Goal: Task Accomplishment & Management: Use online tool/utility

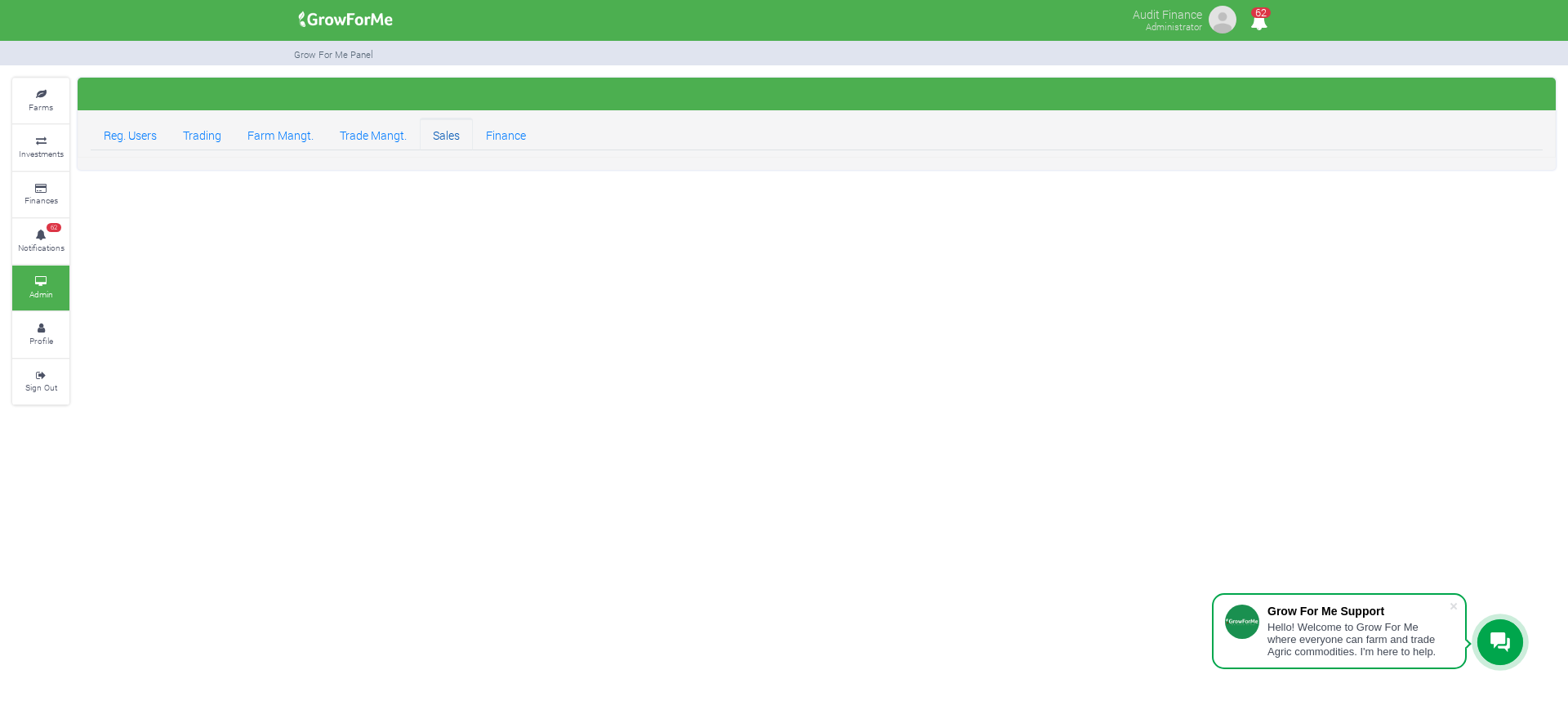
click at [441, 132] on link "Sales" at bounding box center [446, 134] width 53 height 32
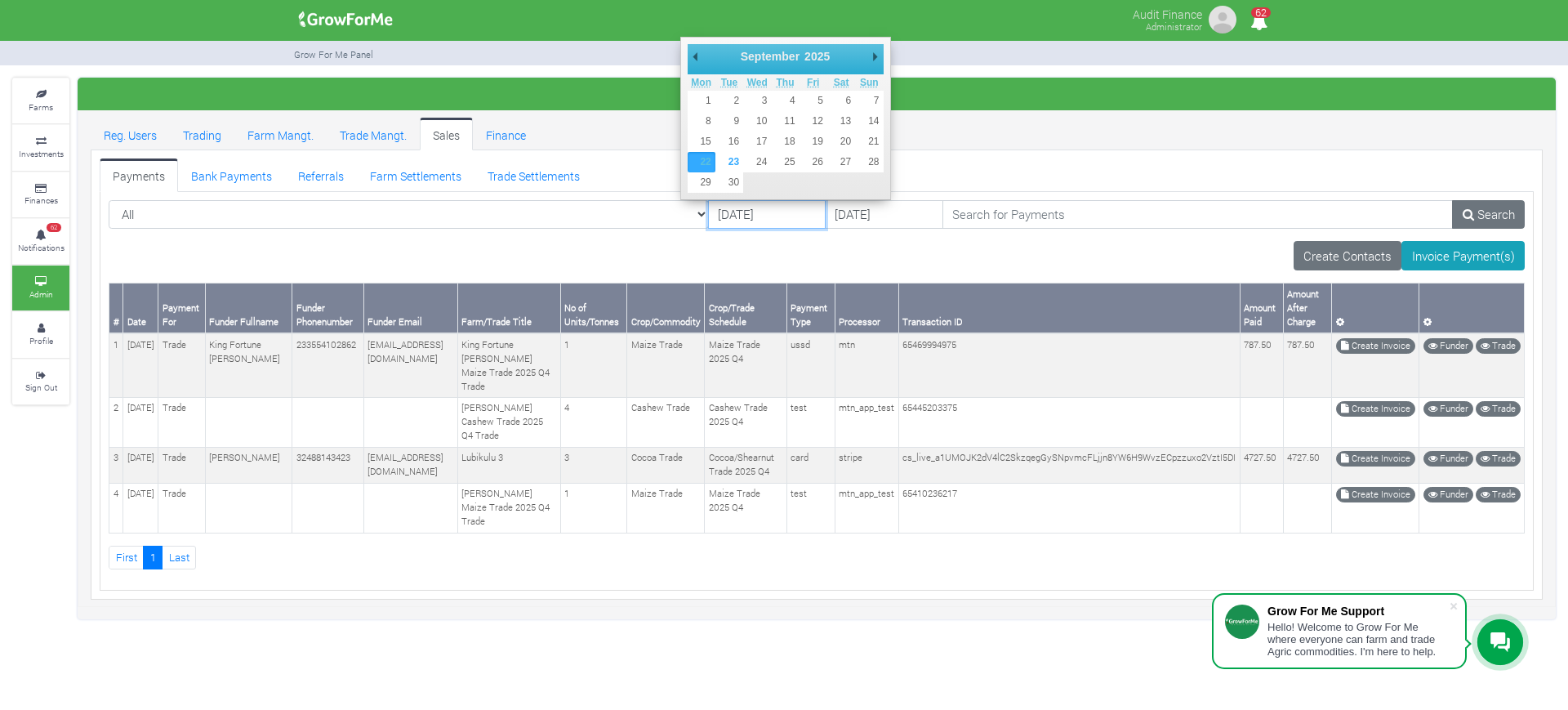
click at [708, 215] on input "22/09/2025" at bounding box center [766, 215] width 118 height 30
type input "[DATE]"
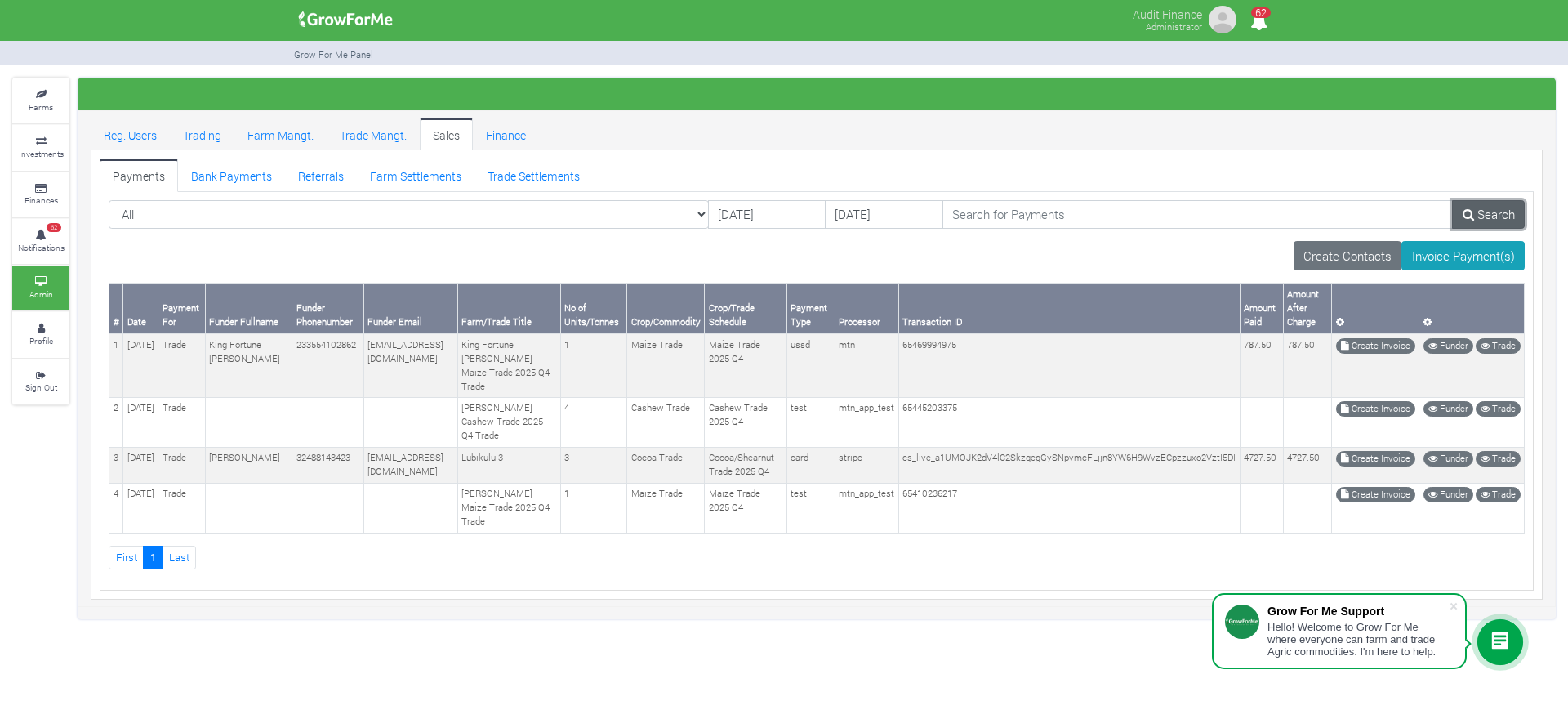
click at [1485, 222] on link "Search" at bounding box center [1488, 215] width 72 height 30
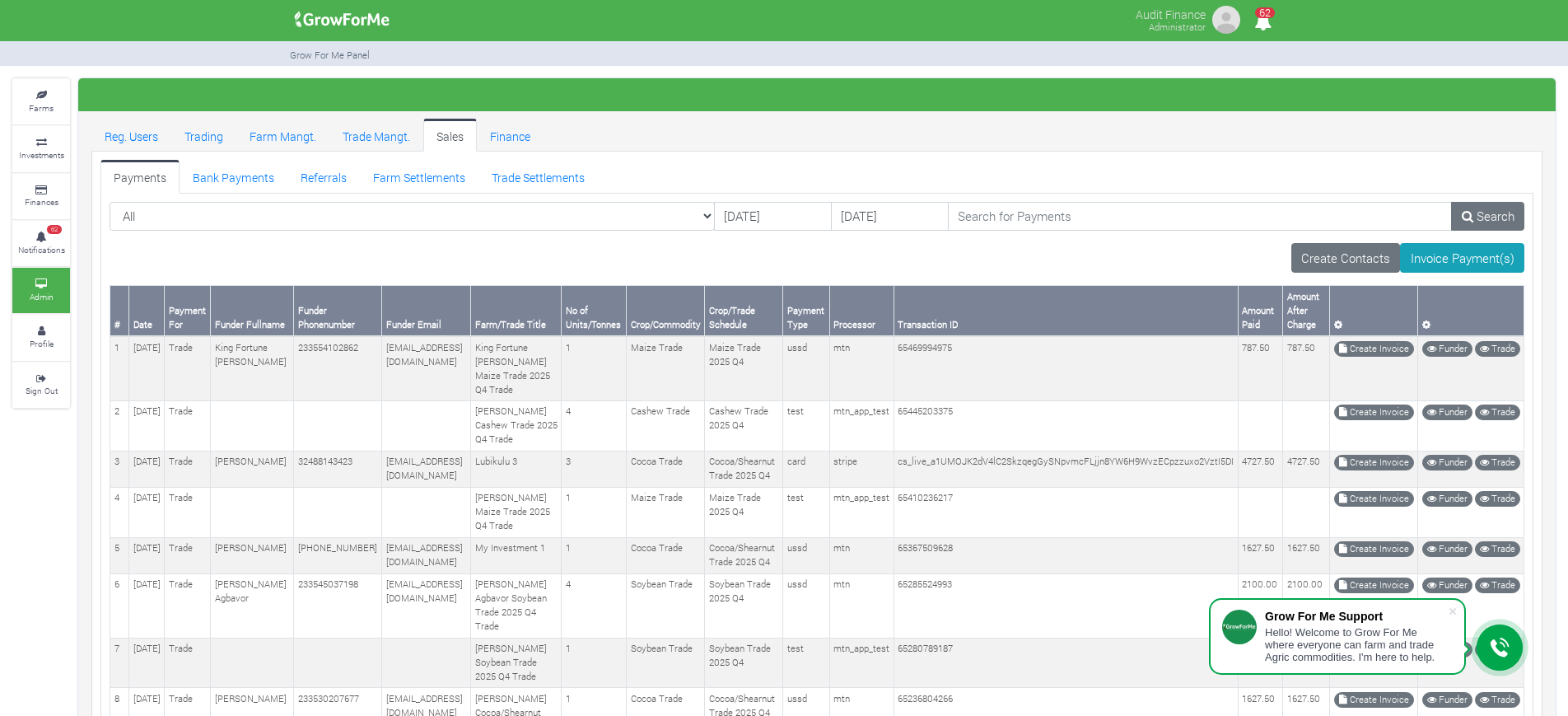
scroll to position [238, 0]
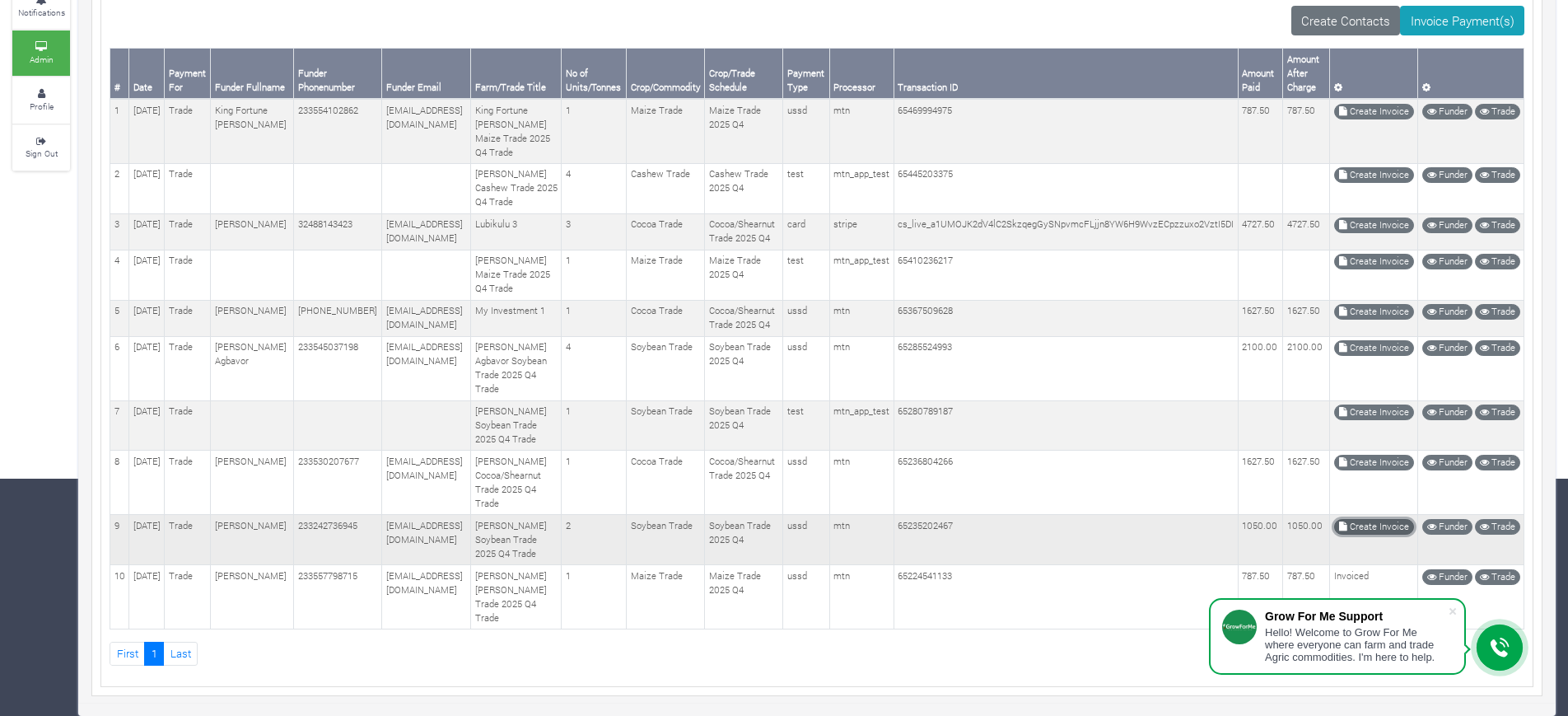
click at [1351, 534] on link "Create Invoice" at bounding box center [1373, 527] width 80 height 16
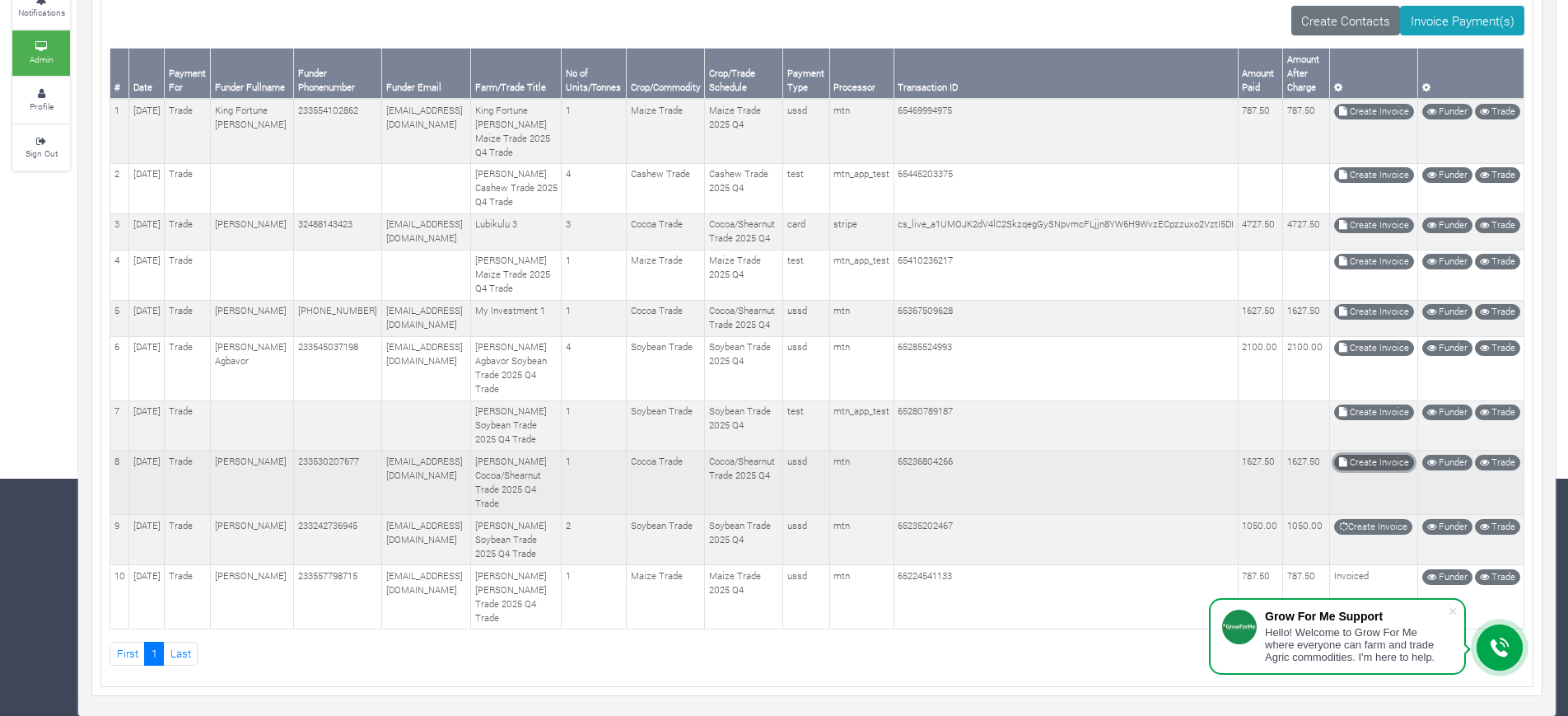
click at [1382, 471] on link "Create Invoice" at bounding box center [1373, 462] width 80 height 16
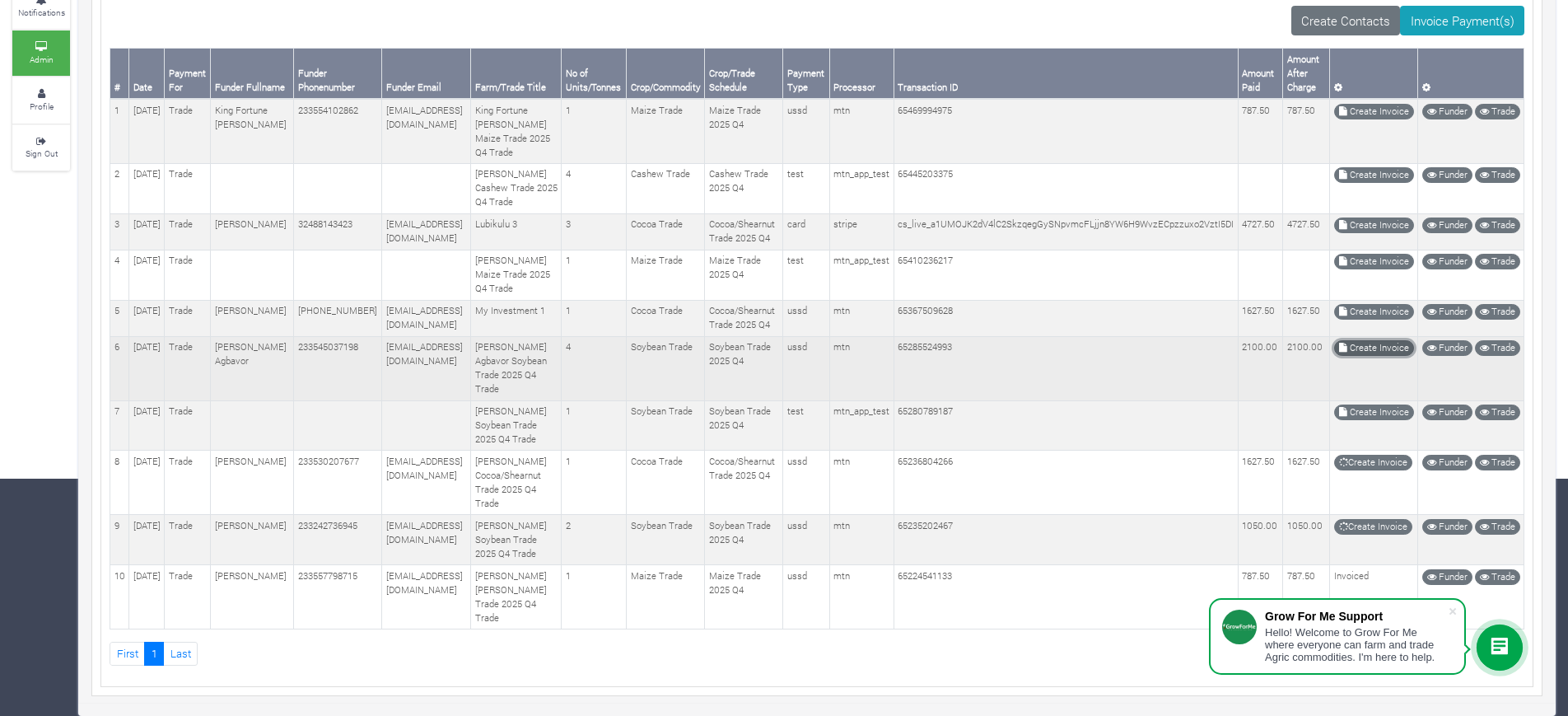
click at [1349, 356] on link "Create Invoice" at bounding box center [1373, 348] width 80 height 16
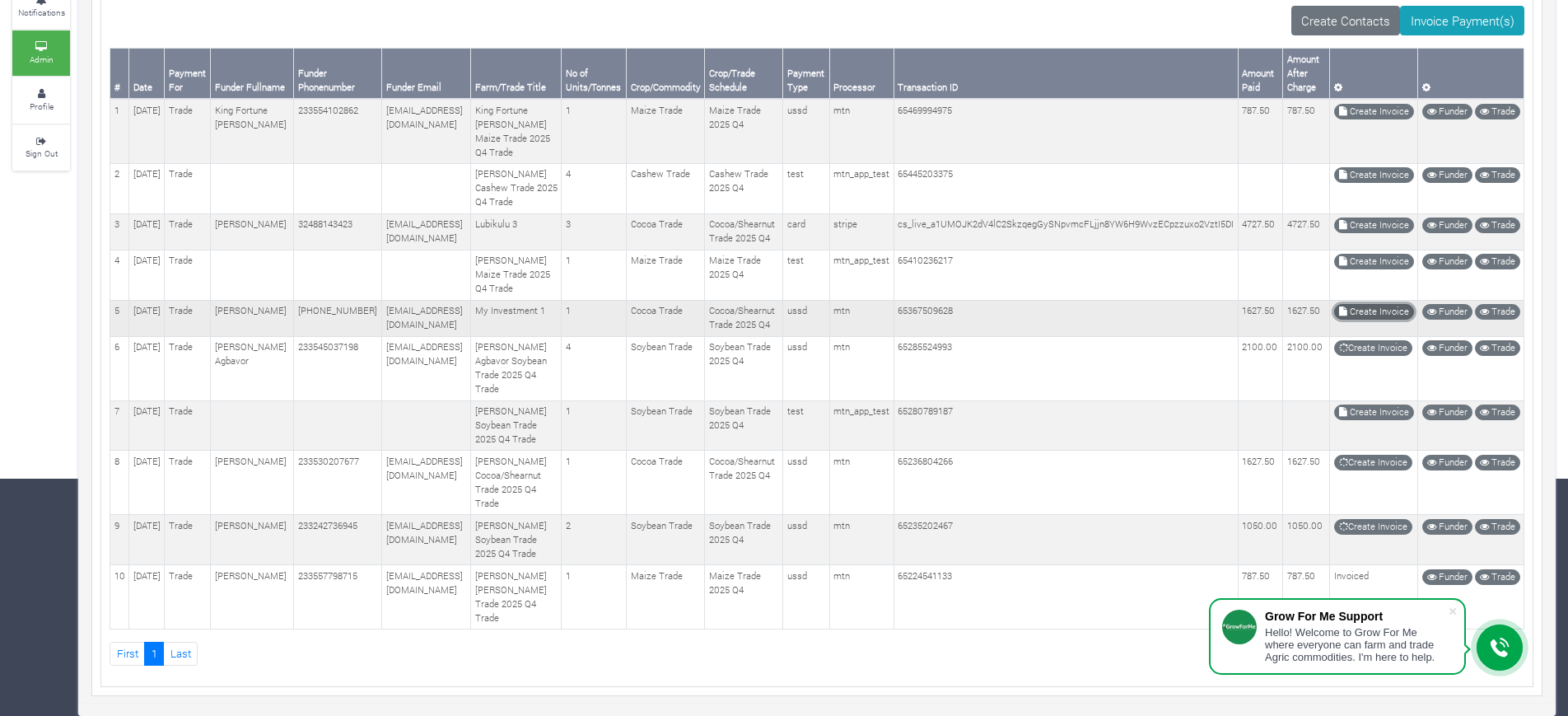
click at [1352, 320] on link "Create Invoice" at bounding box center [1373, 312] width 80 height 16
click at [1338, 226] on link "Create Invoice" at bounding box center [1373, 225] width 80 height 16
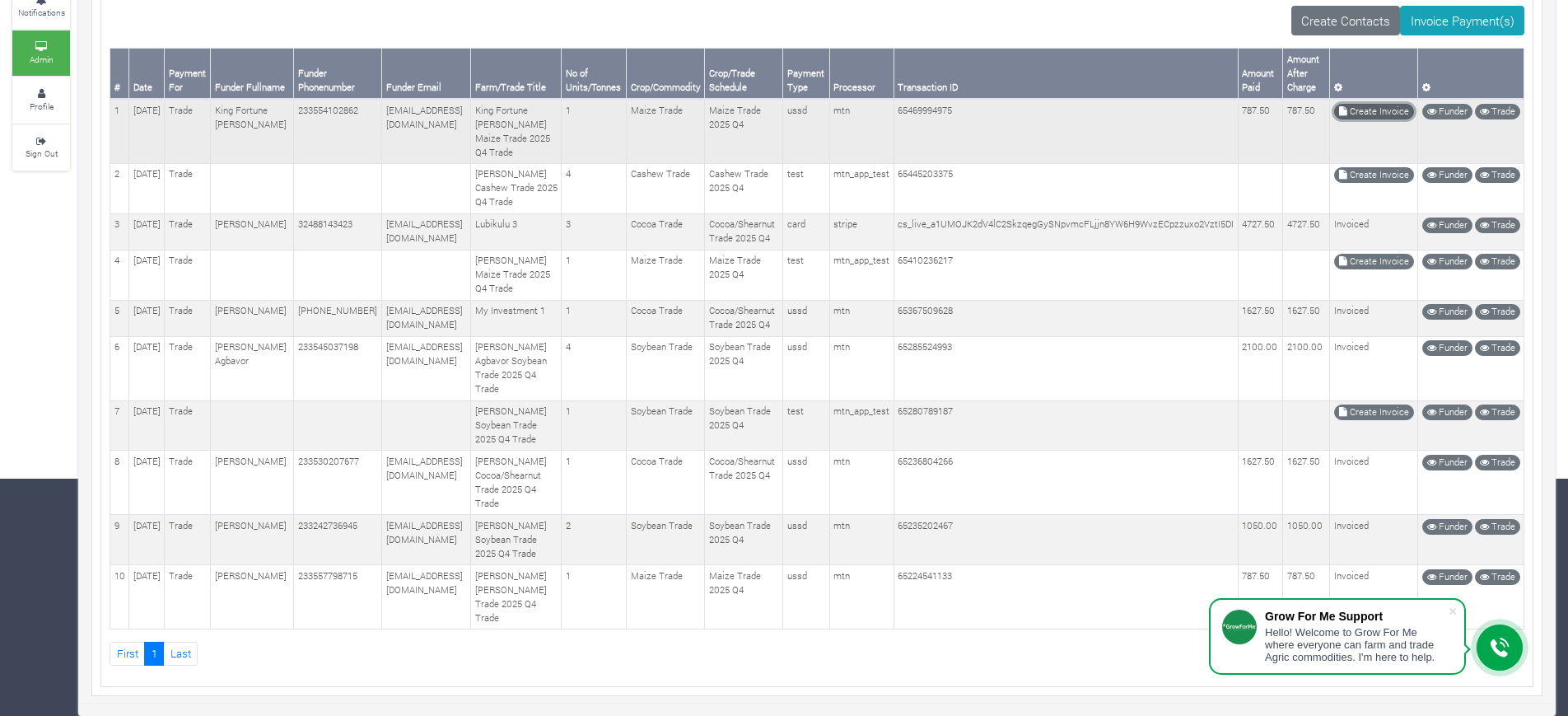
click at [1357, 108] on link "Create Invoice" at bounding box center [1373, 111] width 80 height 16
